Goal: Navigation & Orientation: Understand site structure

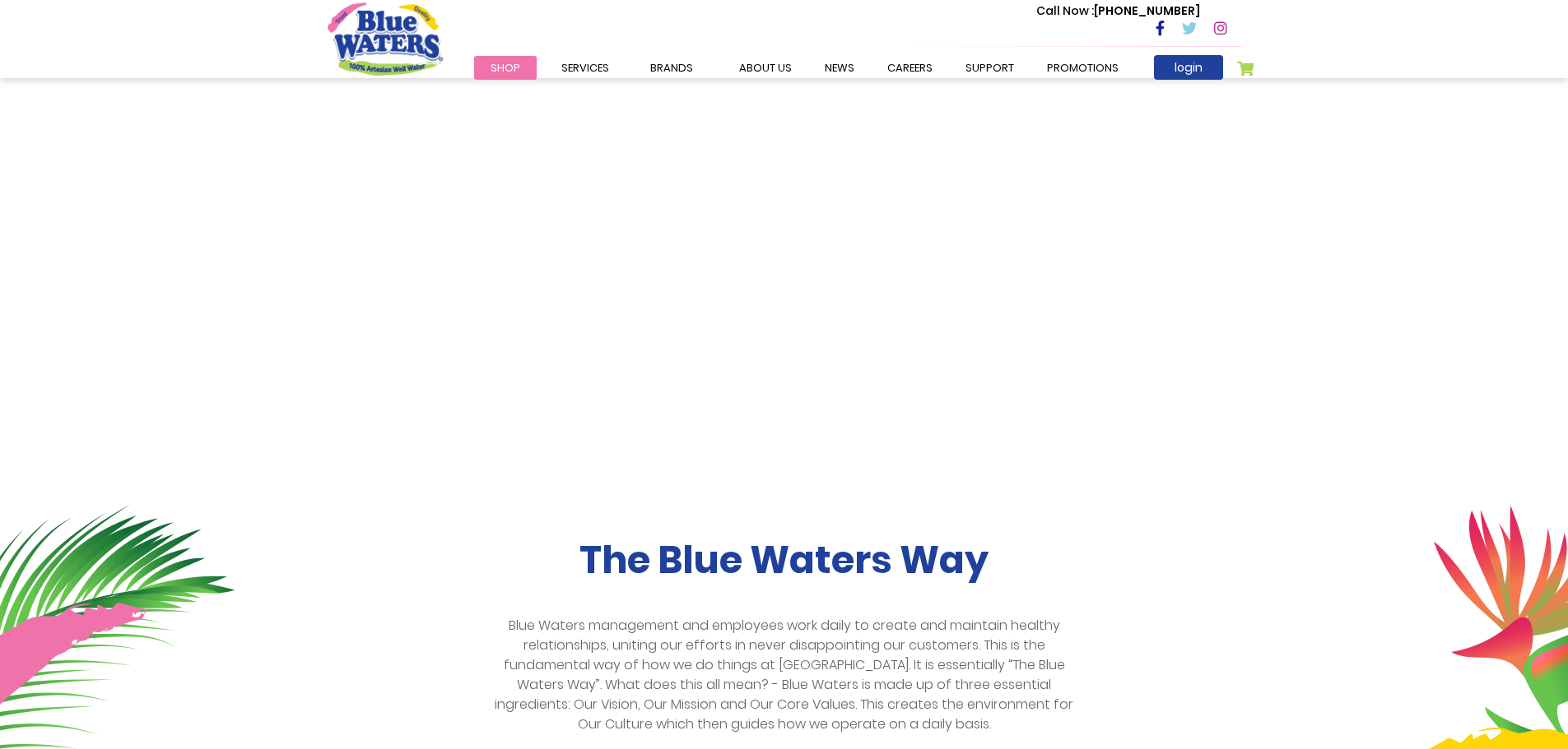
scroll to position [51, 0]
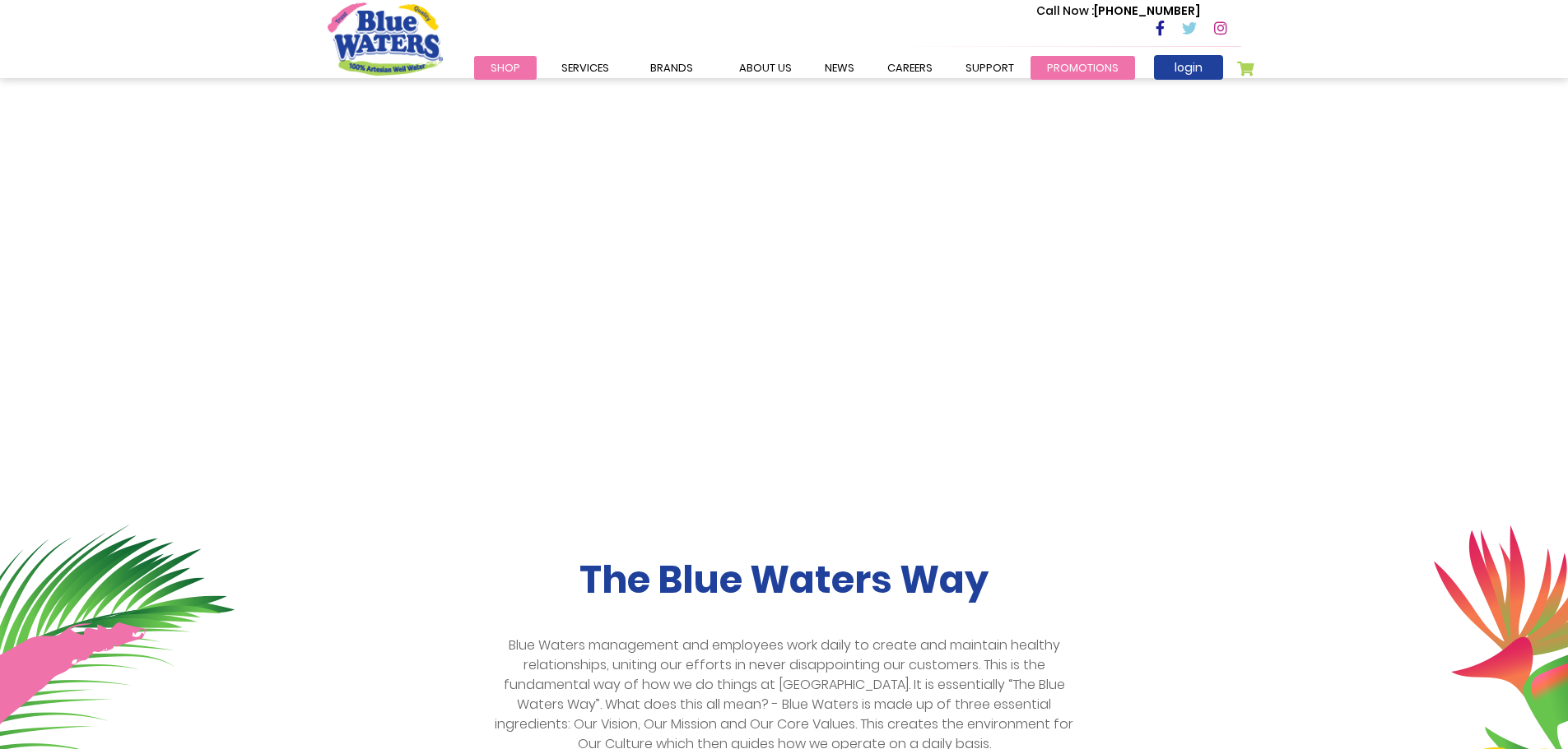
click at [1069, 71] on link "Promotions" at bounding box center [1082, 68] width 105 height 24
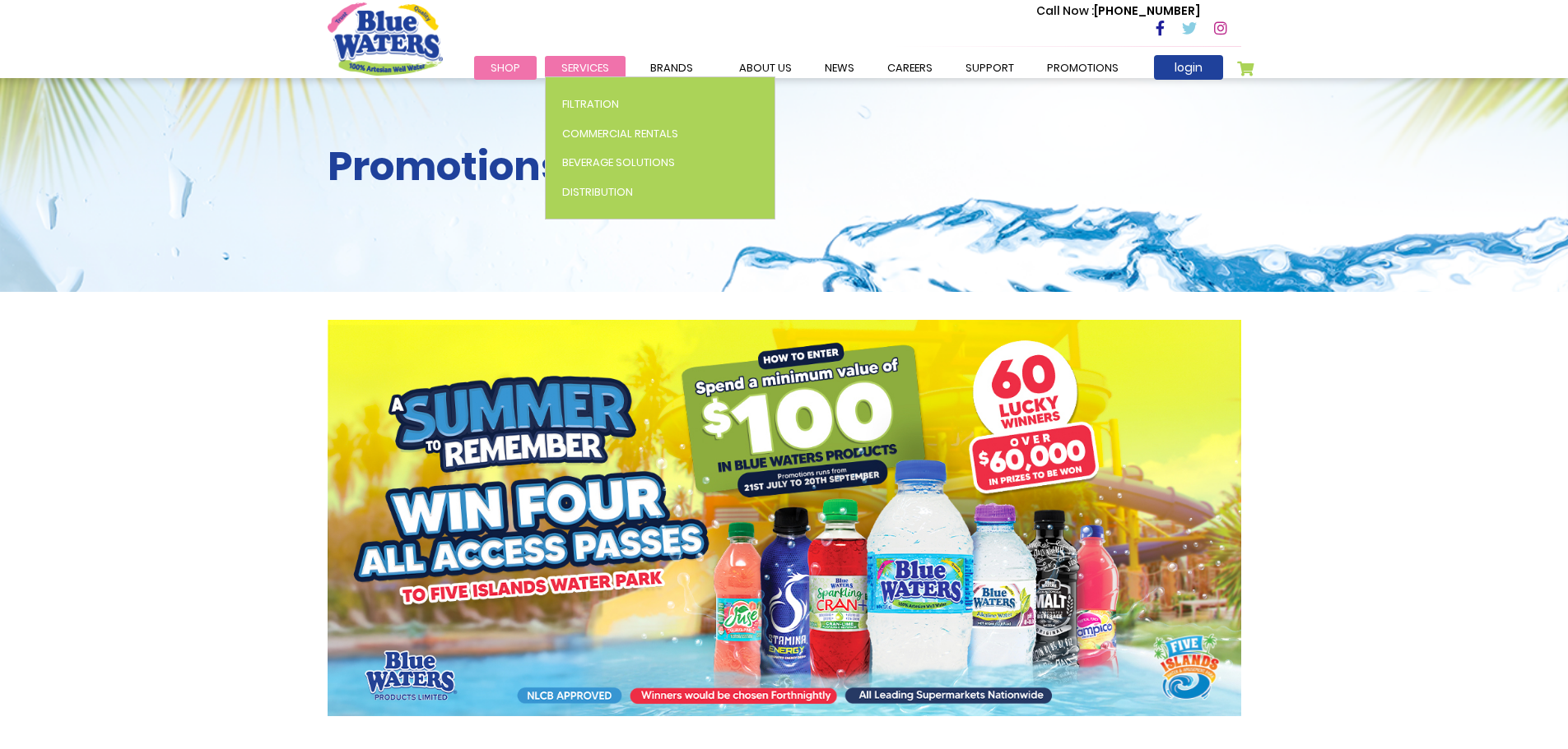
click at [578, 64] on span "Services" at bounding box center [585, 68] width 47 height 16
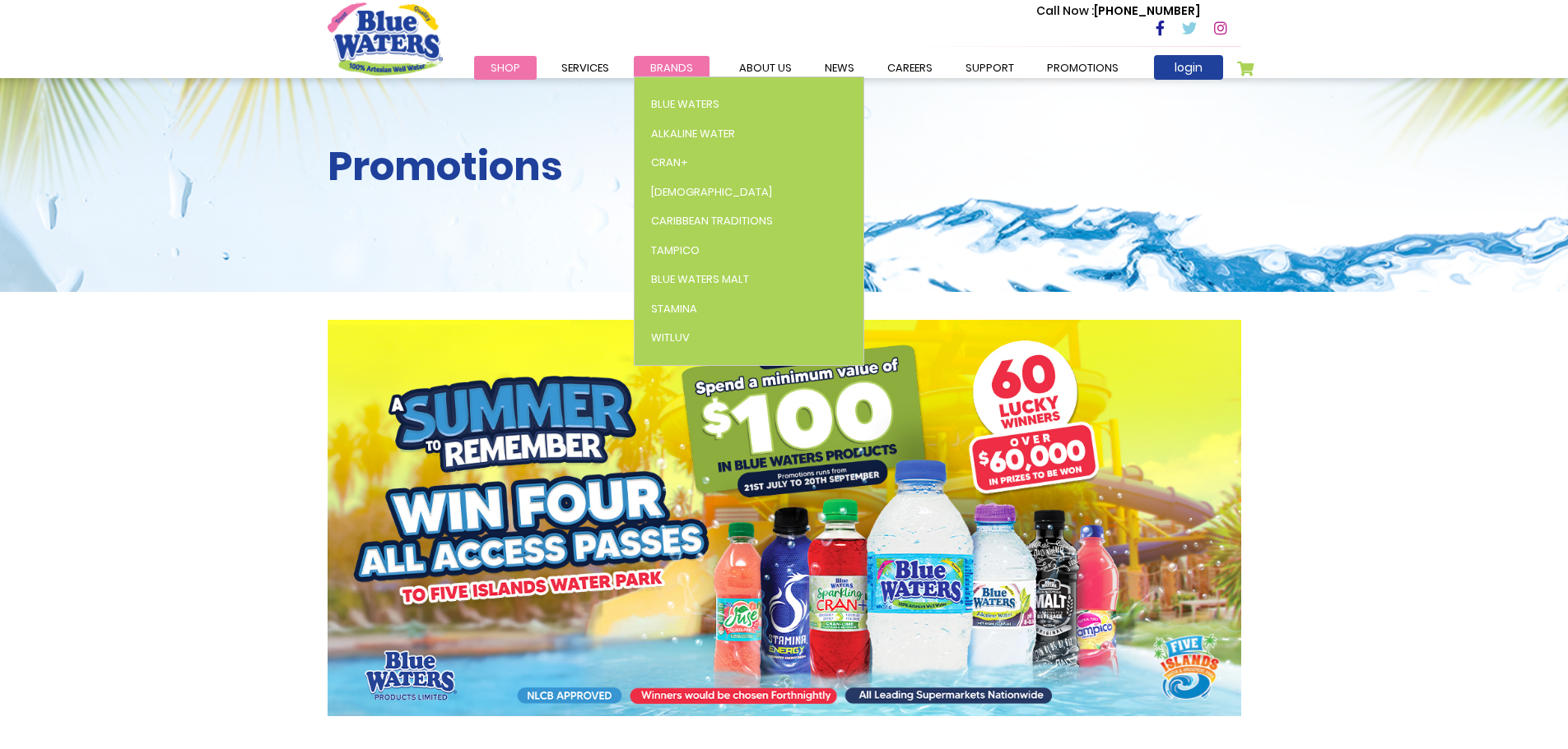
click at [681, 64] on span "Brands" at bounding box center [671, 68] width 43 height 16
